Goal: Book appointment/travel/reservation

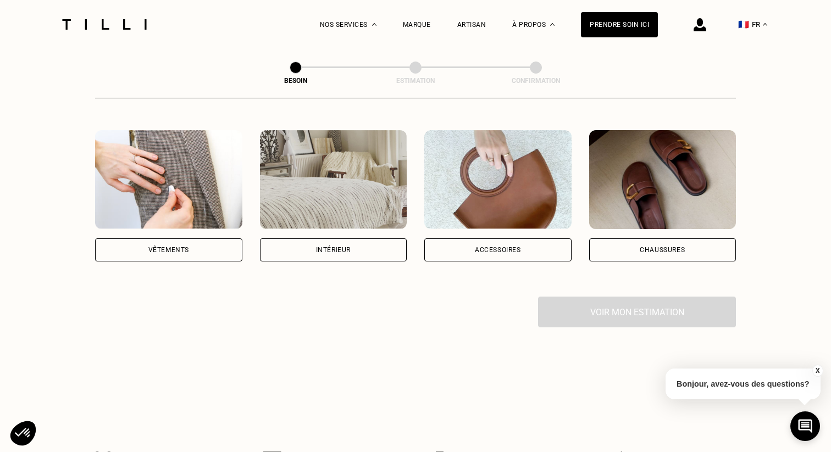
click at [182, 238] on div "Vêtements" at bounding box center [168, 249] width 147 height 23
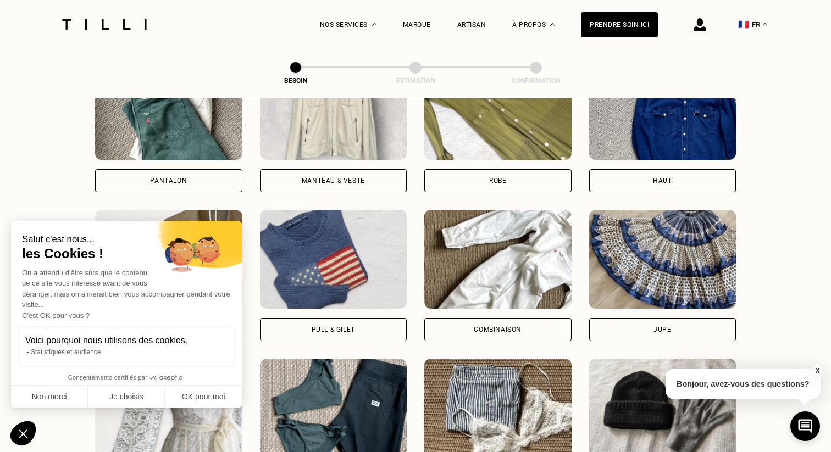
scroll to position [568, 0]
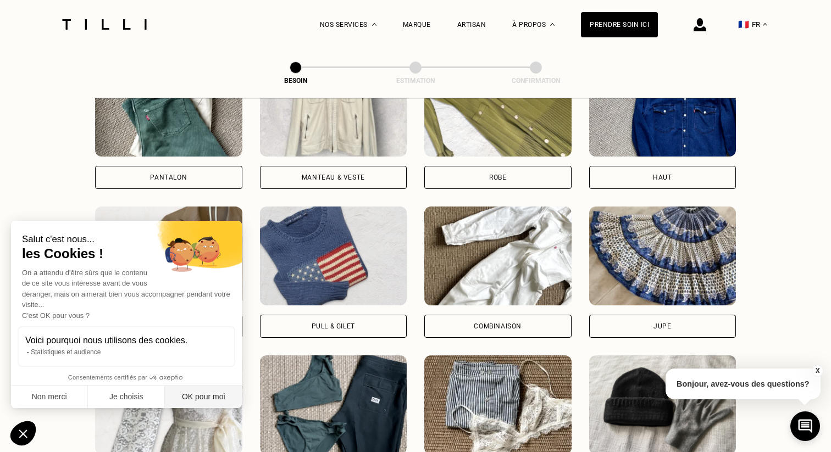
click at [198, 398] on button "OK pour moi" at bounding box center [203, 397] width 77 height 23
checkbox input "true"
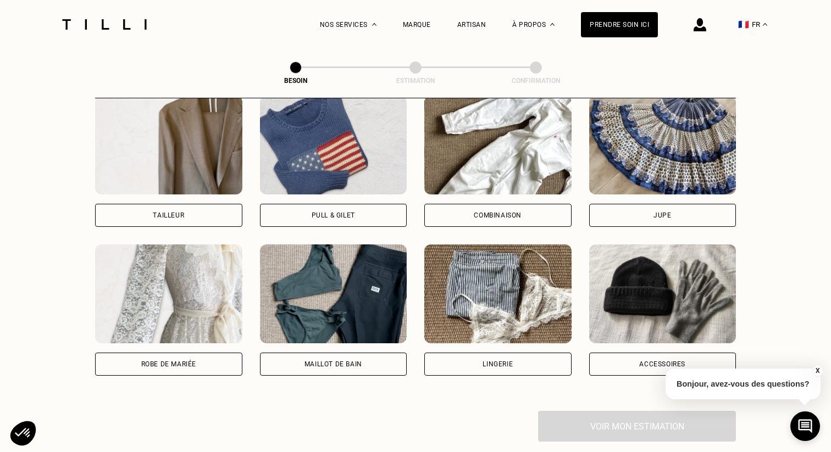
scroll to position [689, 0]
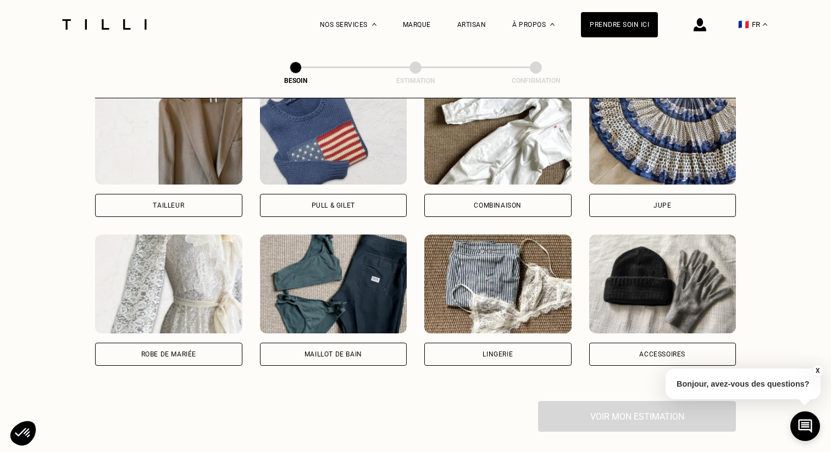
click at [465, 349] on div "Lingerie" at bounding box center [497, 354] width 147 height 23
select select "FR"
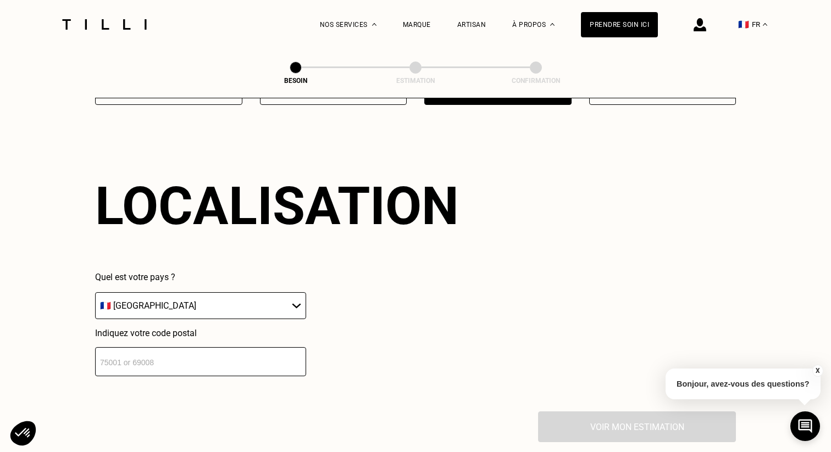
scroll to position [954, 0]
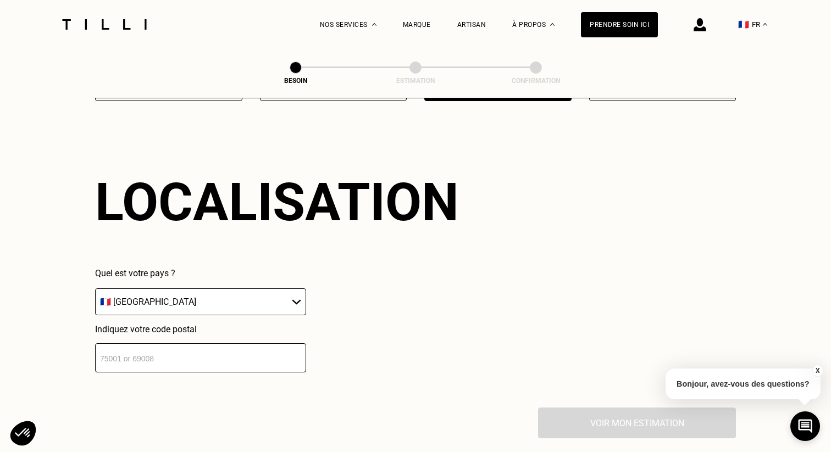
click at [193, 347] on input "number" at bounding box center [200, 357] width 211 height 29
type input "78210"
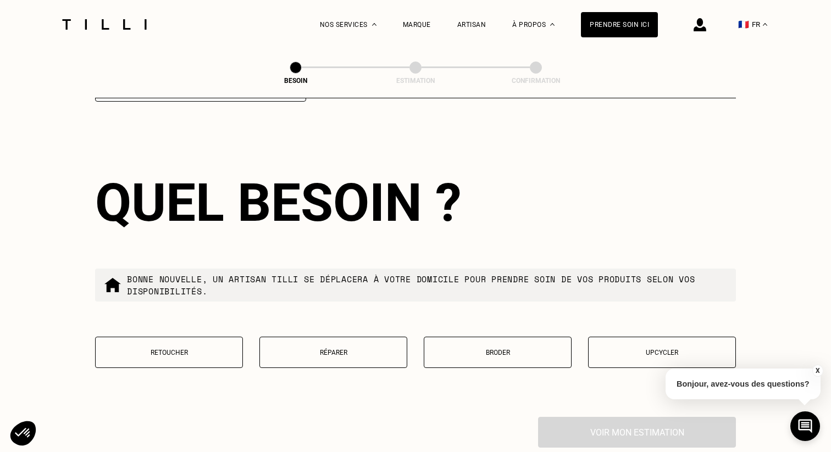
scroll to position [1225, 0]
click at [187, 348] on p "Retoucher" at bounding box center [169, 352] width 136 height 8
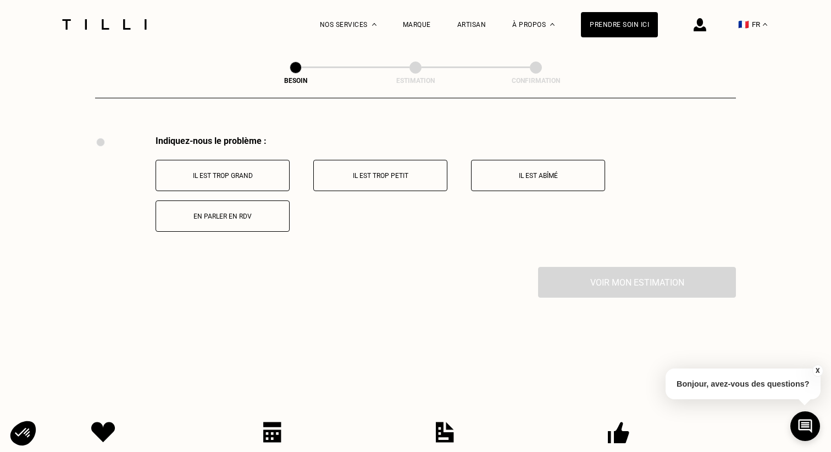
scroll to position [1506, 0]
click at [238, 159] on button "Il est trop grand" at bounding box center [222, 174] width 134 height 31
click at [352, 171] on p "Au niveau de la poitrine" at bounding box center [380, 175] width 122 height 8
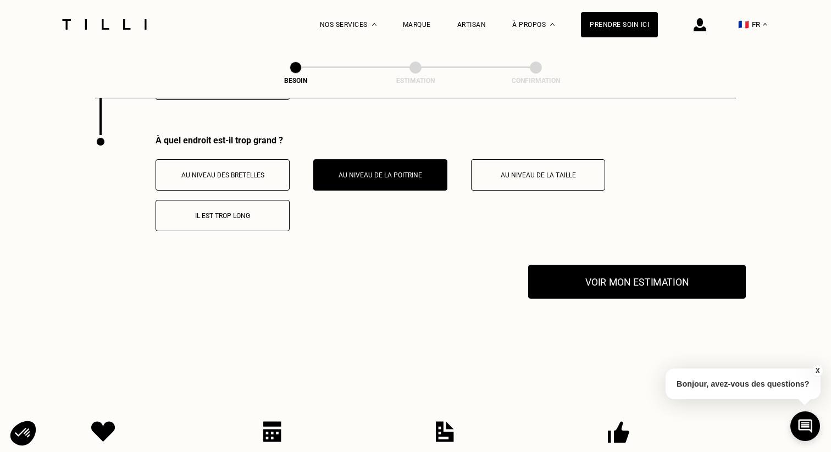
click at [570, 276] on button "Voir mon estimation" at bounding box center [637, 282] width 218 height 34
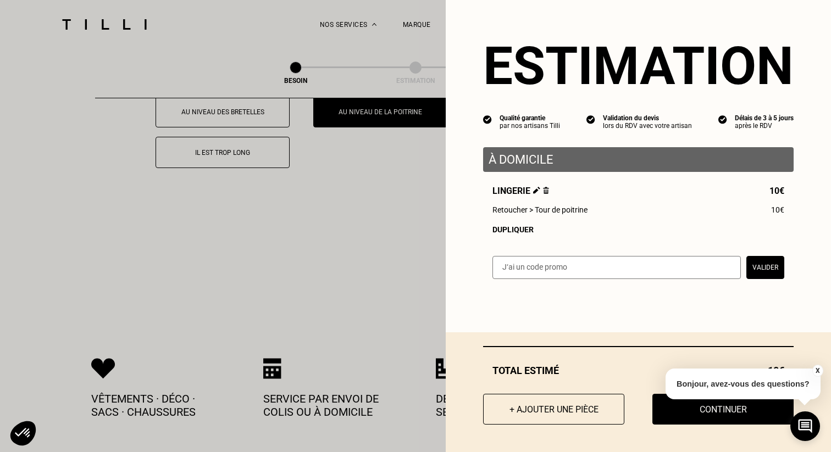
scroll to position [1737, 0]
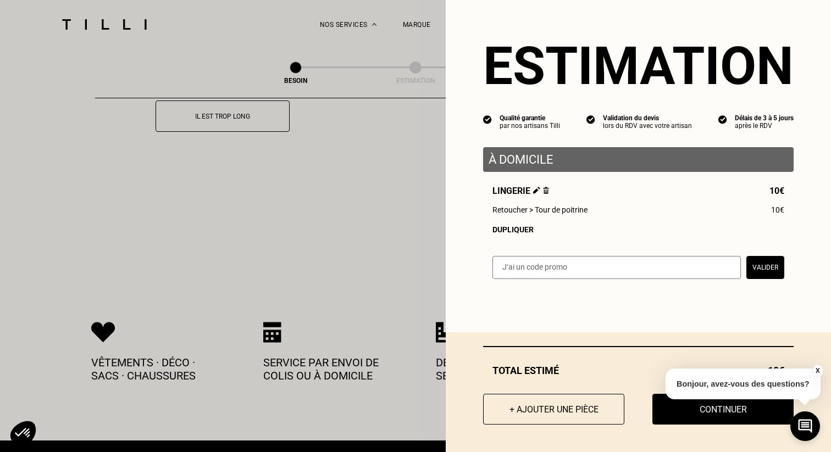
click at [686, 407] on div "X Bonjour, avez-vous des questions?" at bounding box center [742, 383] width 155 height 52
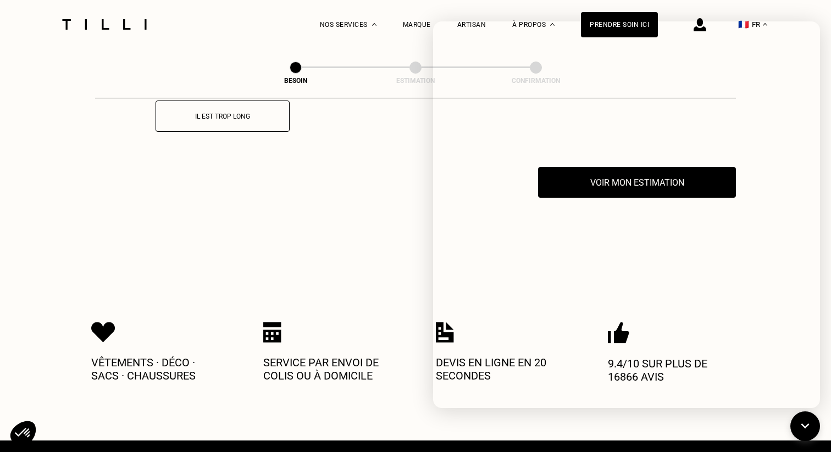
click at [806, 419] on icon at bounding box center [805, 426] width 18 height 29
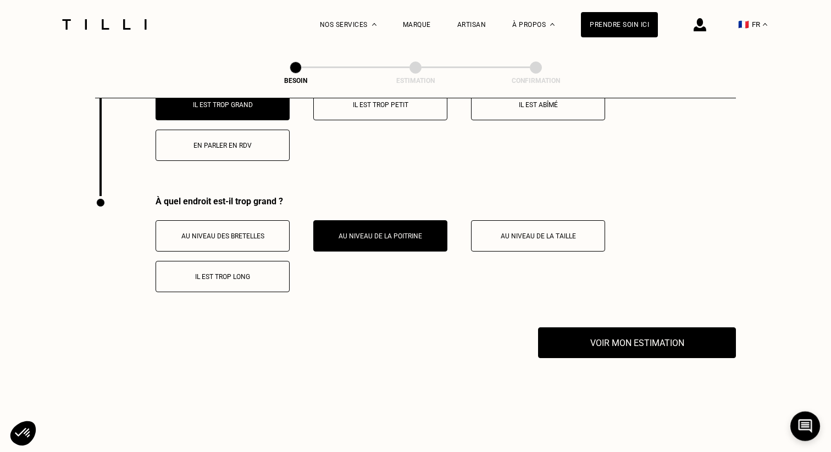
scroll to position [1584, 0]
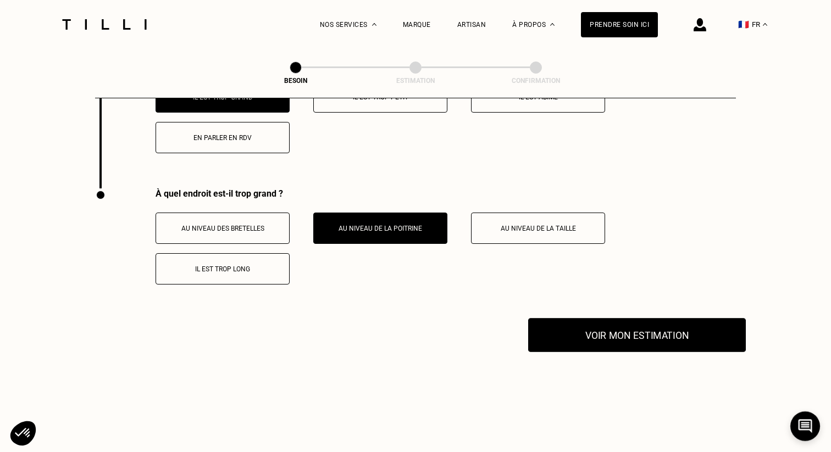
click at [608, 326] on button "Voir mon estimation" at bounding box center [637, 335] width 218 height 34
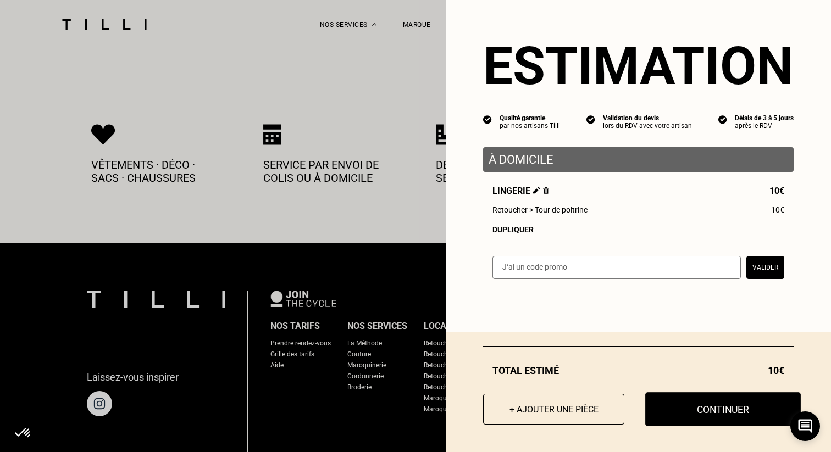
click at [683, 410] on button "Continuer" at bounding box center [722, 409] width 155 height 34
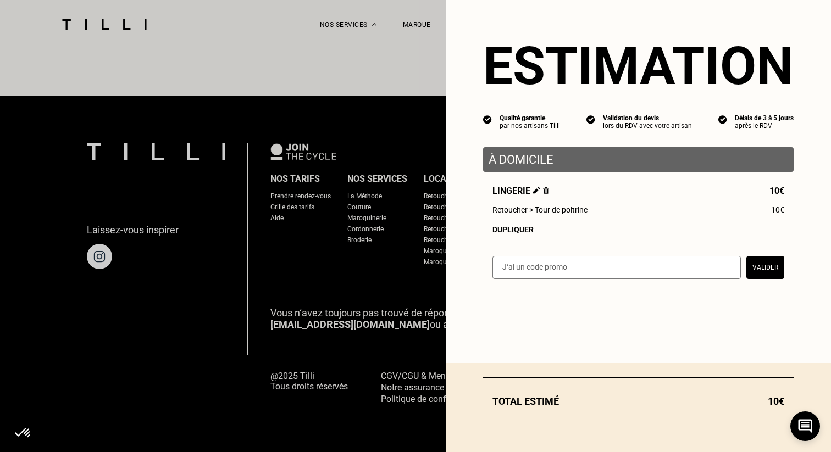
scroll to position [658, 0]
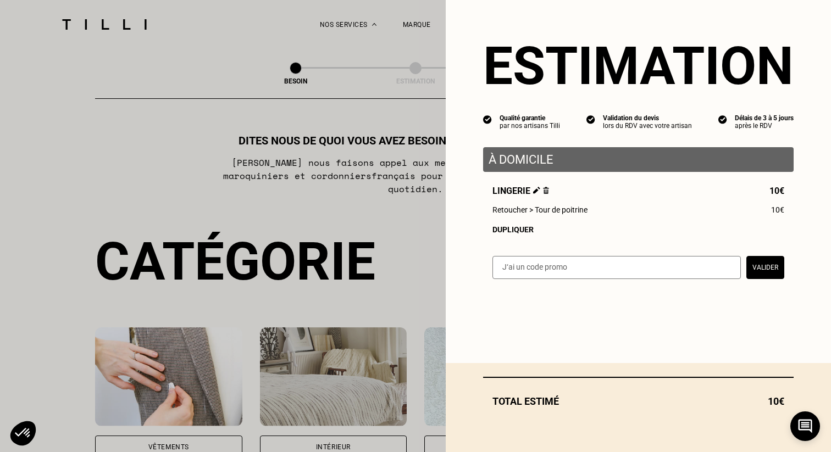
select select "FR"
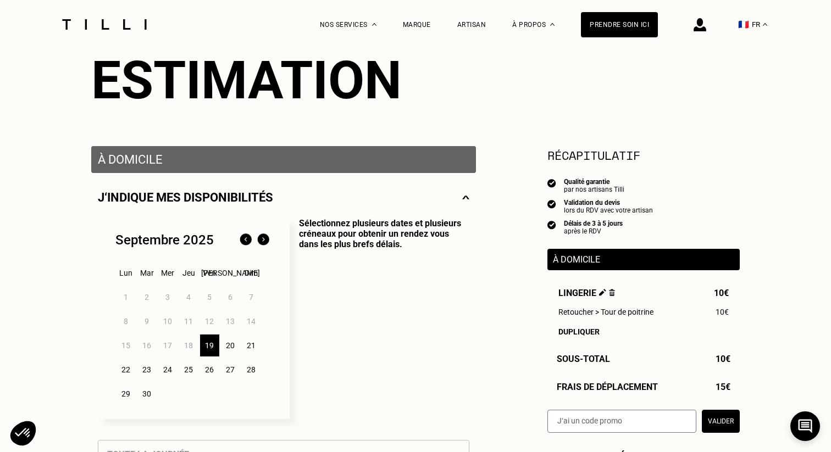
scroll to position [121, 0]
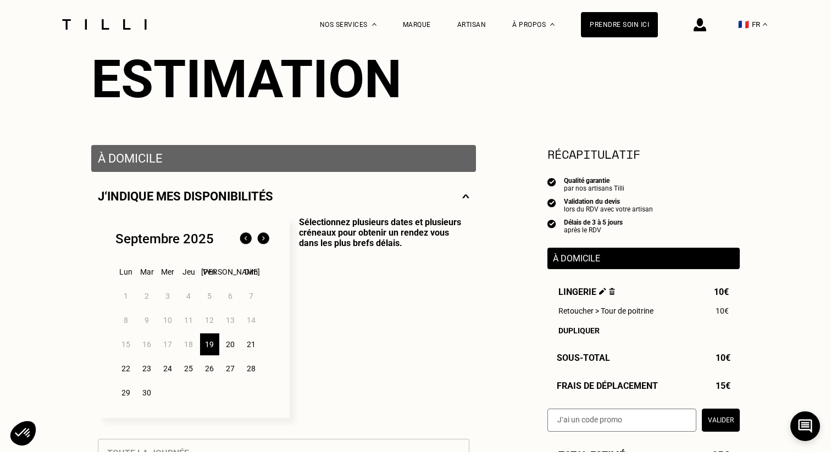
click at [122, 371] on div "22" at bounding box center [125, 369] width 19 height 22
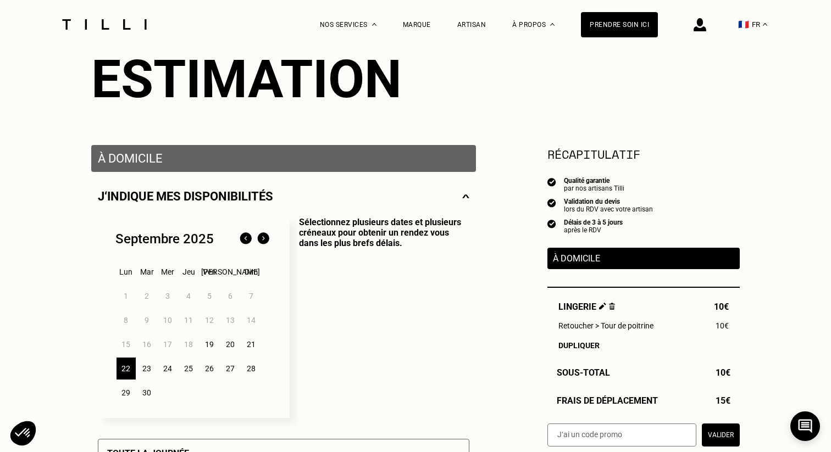
click at [146, 371] on div "23" at bounding box center [146, 369] width 19 height 22
click at [129, 370] on div "22" at bounding box center [125, 369] width 19 height 22
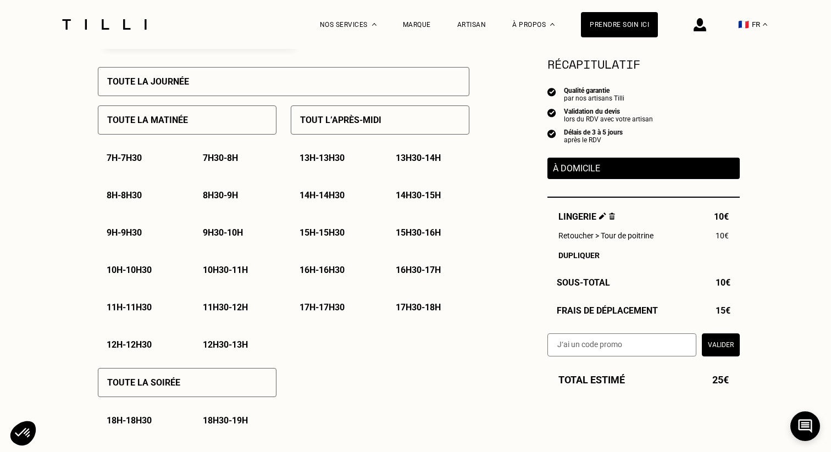
scroll to position [505, 0]
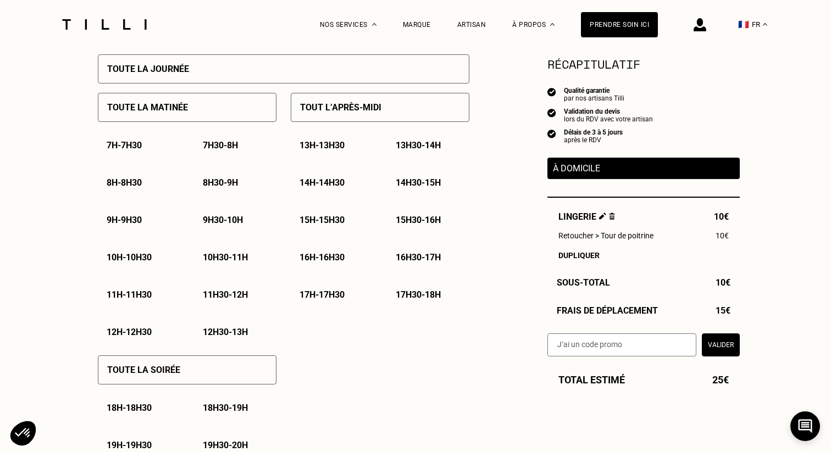
click at [166, 109] on p "Toute la matinée" at bounding box center [147, 107] width 81 height 10
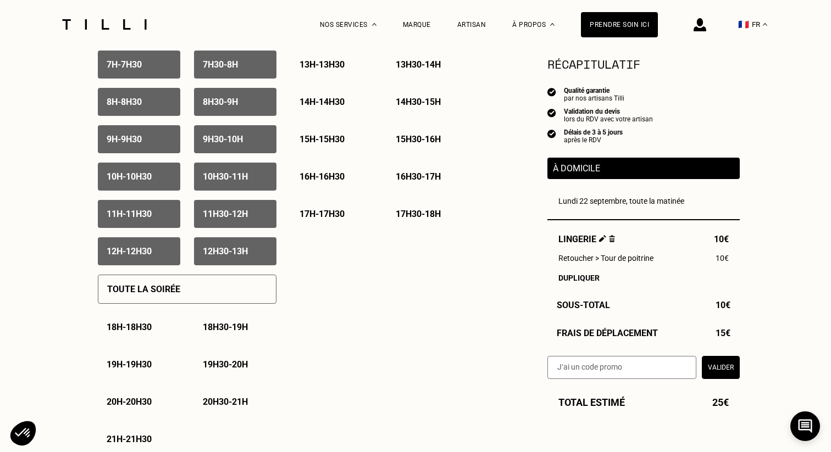
scroll to position [589, 0]
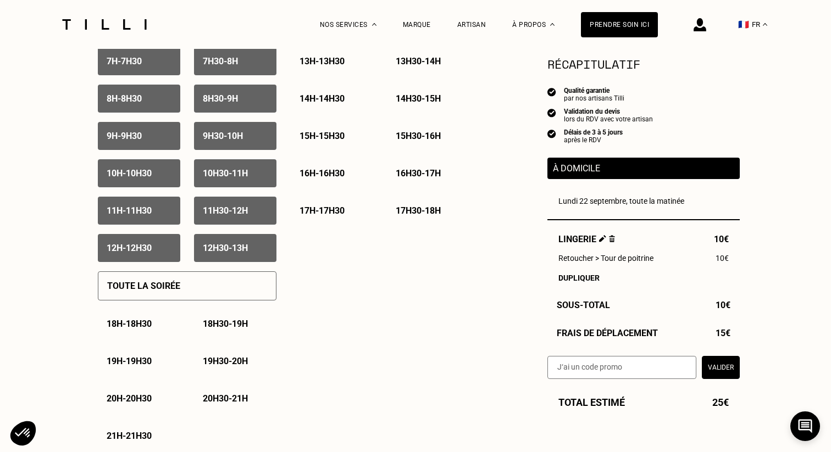
click at [138, 252] on p "12h - 12h30" at bounding box center [129, 248] width 45 height 10
click at [149, 252] on p "12h - 12h30" at bounding box center [129, 248] width 45 height 10
click at [210, 250] on p "12h30 - 13h" at bounding box center [225, 248] width 45 height 10
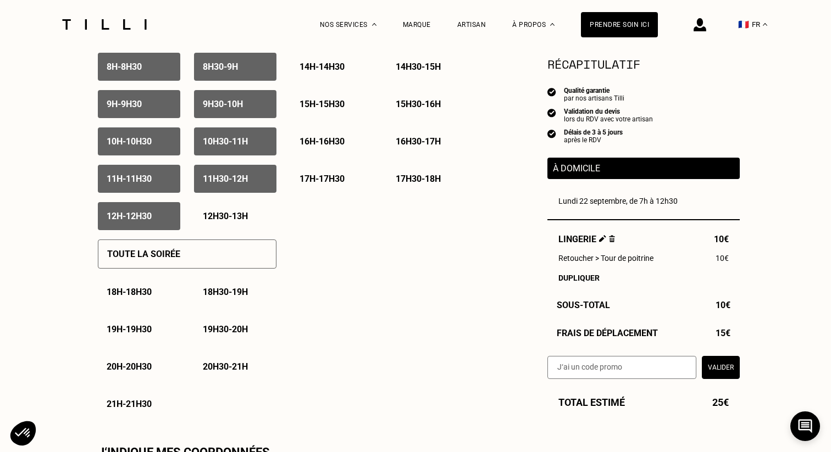
scroll to position [649, 0]
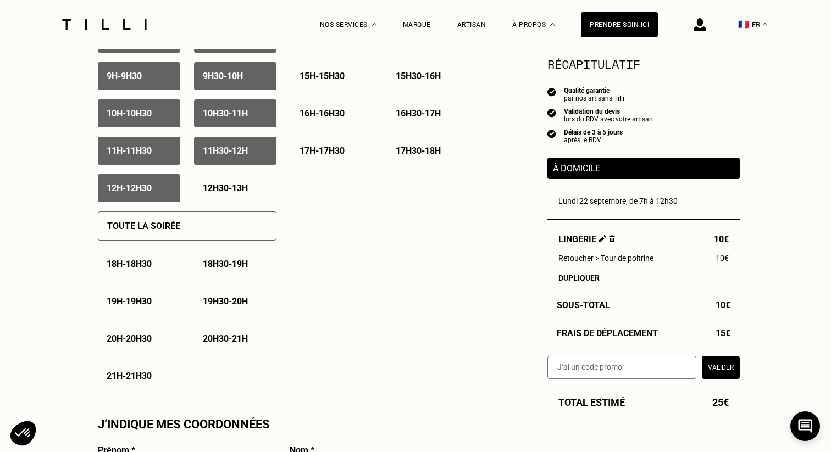
click at [204, 243] on div "Toute la soirée 18h - 18h30 18h30 - 19h 19h - 19h30 19h30 - 20h 20h - 20h30 20h…" at bounding box center [187, 296] width 179 height 188
click at [204, 232] on div "Toute la soirée" at bounding box center [187, 226] width 179 height 29
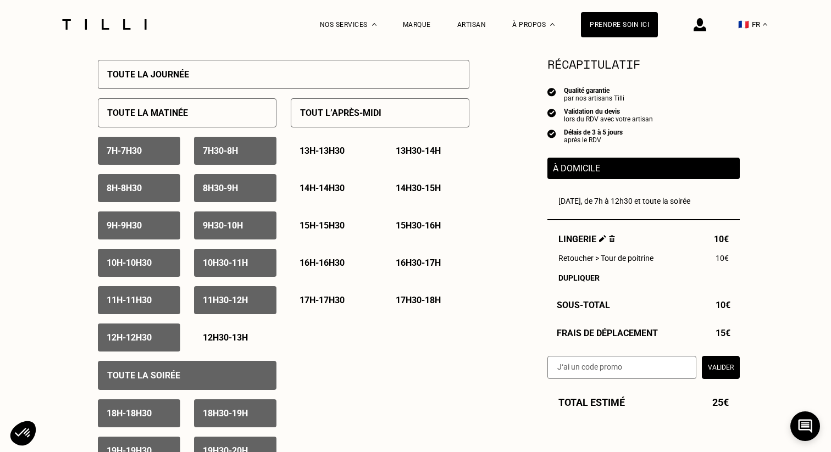
scroll to position [501, 0]
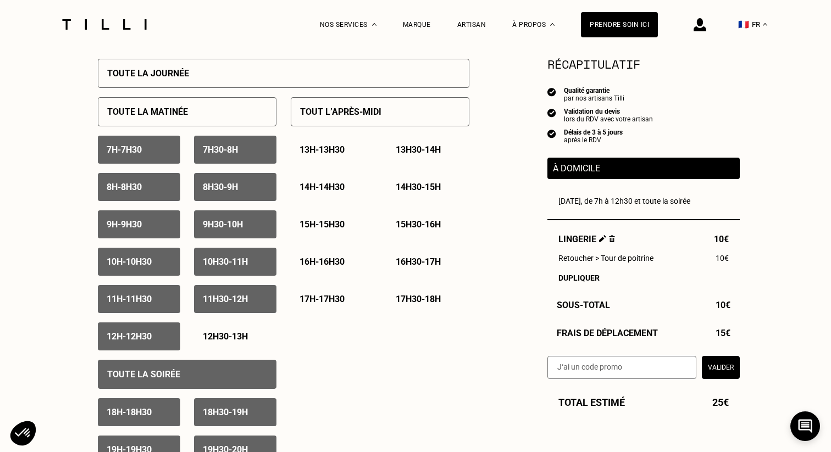
click at [320, 188] on p "14h - 14h30" at bounding box center [321, 187] width 45 height 10
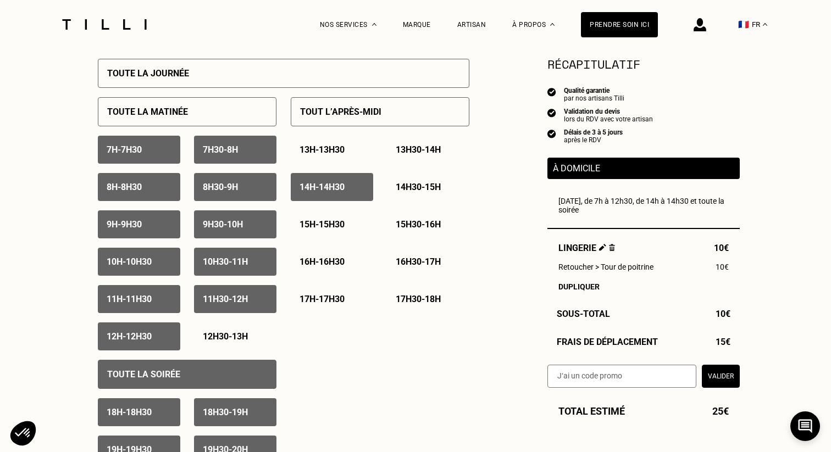
click at [377, 112] on p "Tout l’après-midi" at bounding box center [340, 112] width 81 height 10
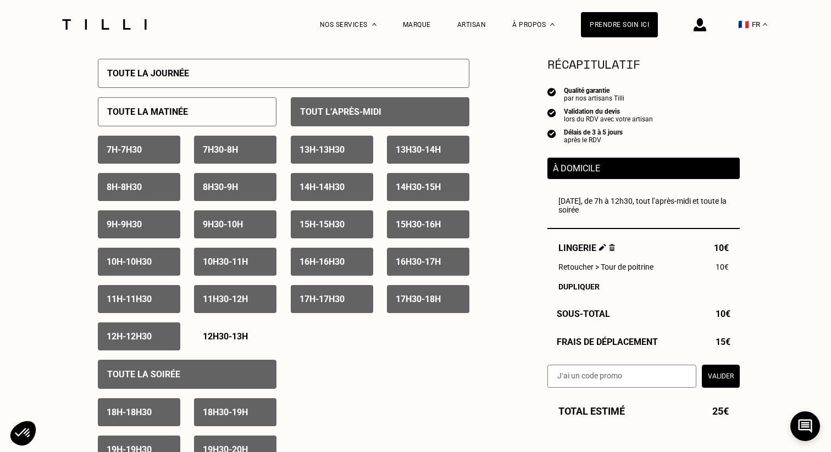
click at [337, 147] on p "13h - 13h30" at bounding box center [321, 149] width 45 height 10
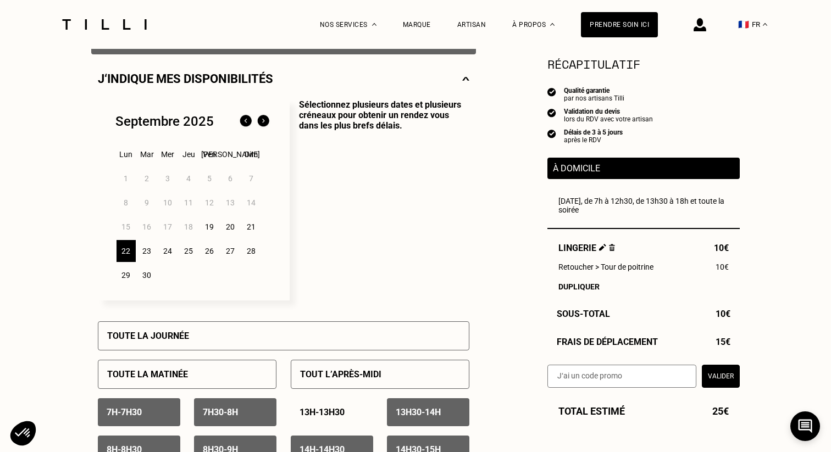
scroll to position [0, 0]
